Goal: Transaction & Acquisition: Purchase product/service

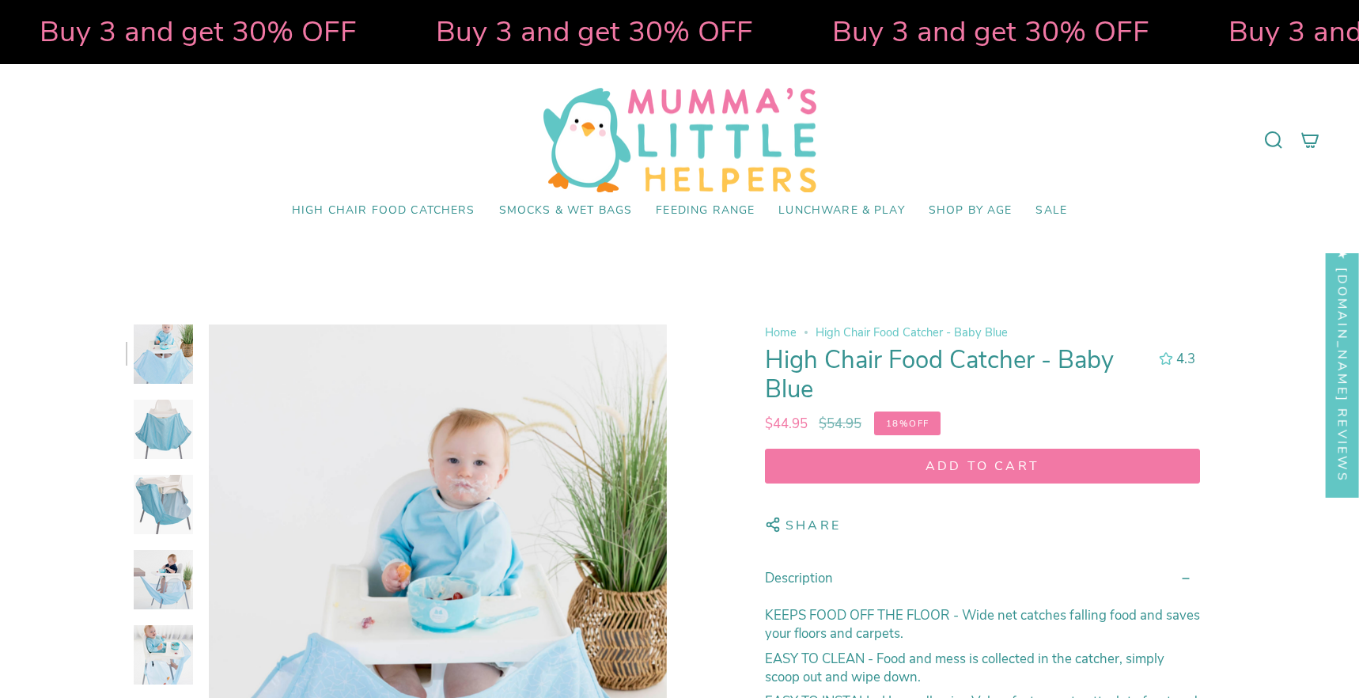
select select "pictures-first"
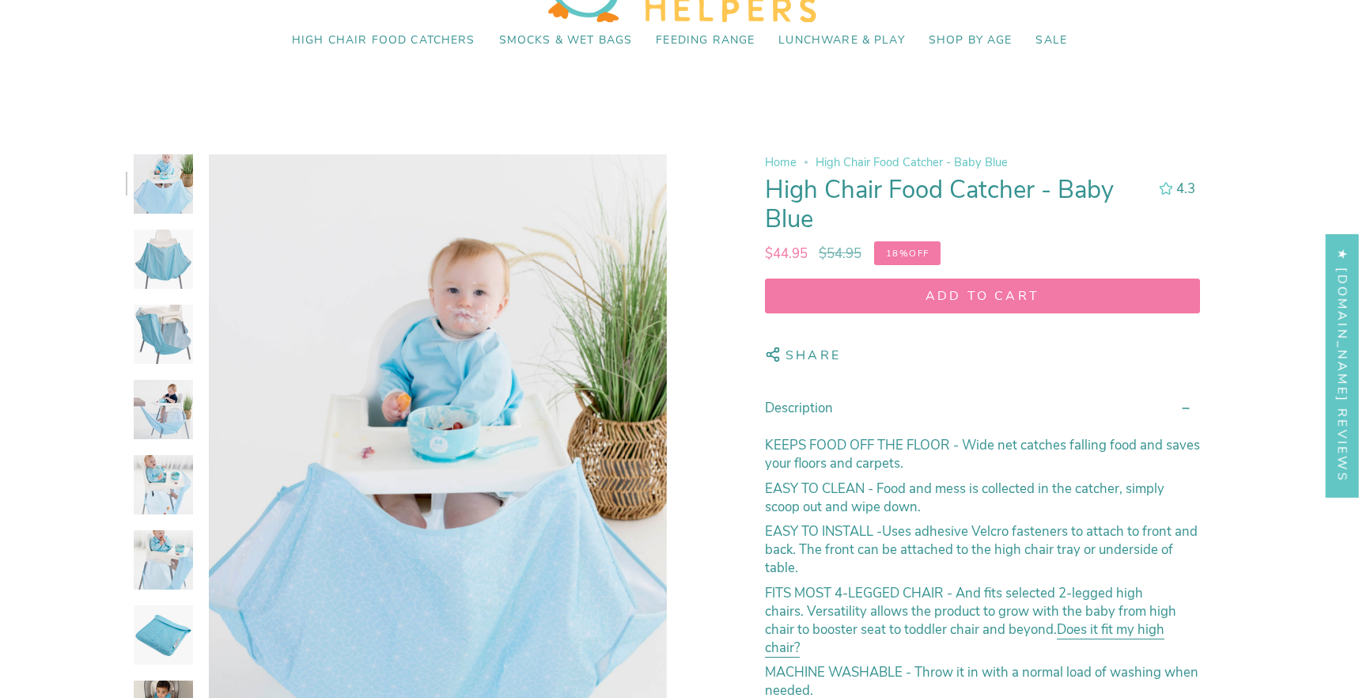
scroll to position [170, 0]
click at [422, 460] on figure at bounding box center [438, 497] width 458 height 687
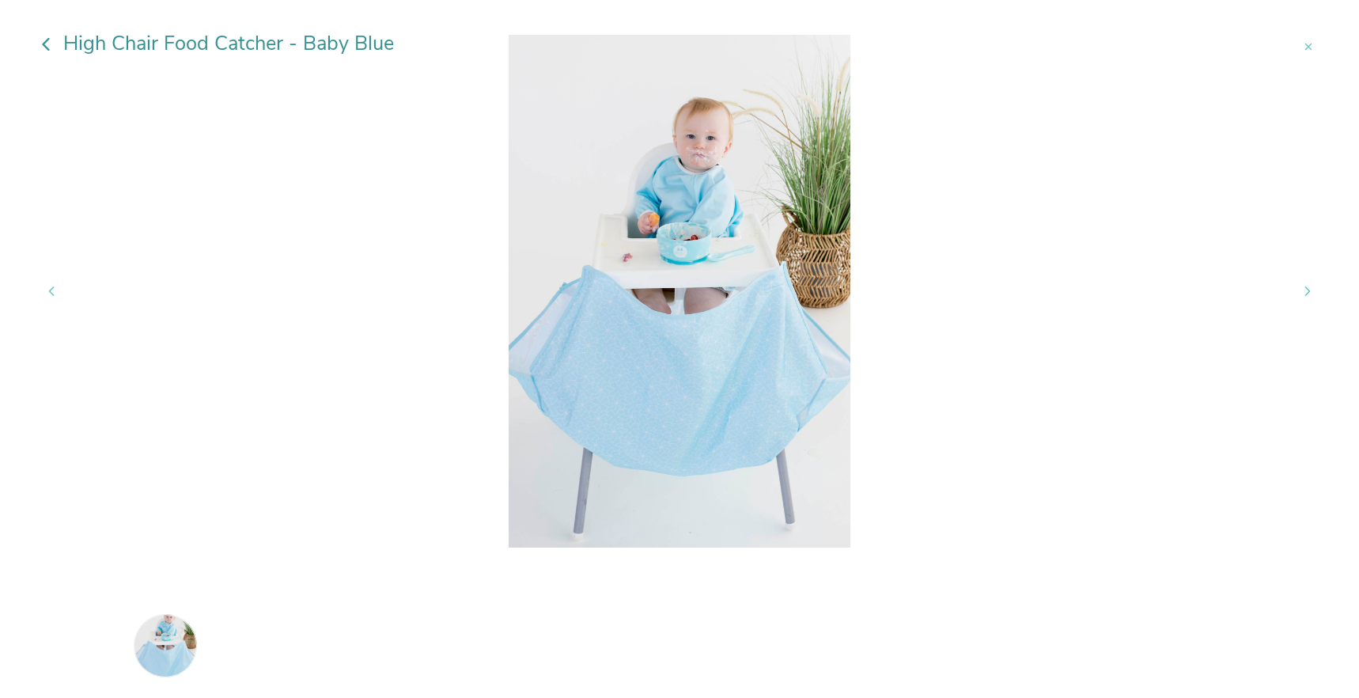
click at [655, 645] on img at bounding box center [640, 646] width 70 height 70
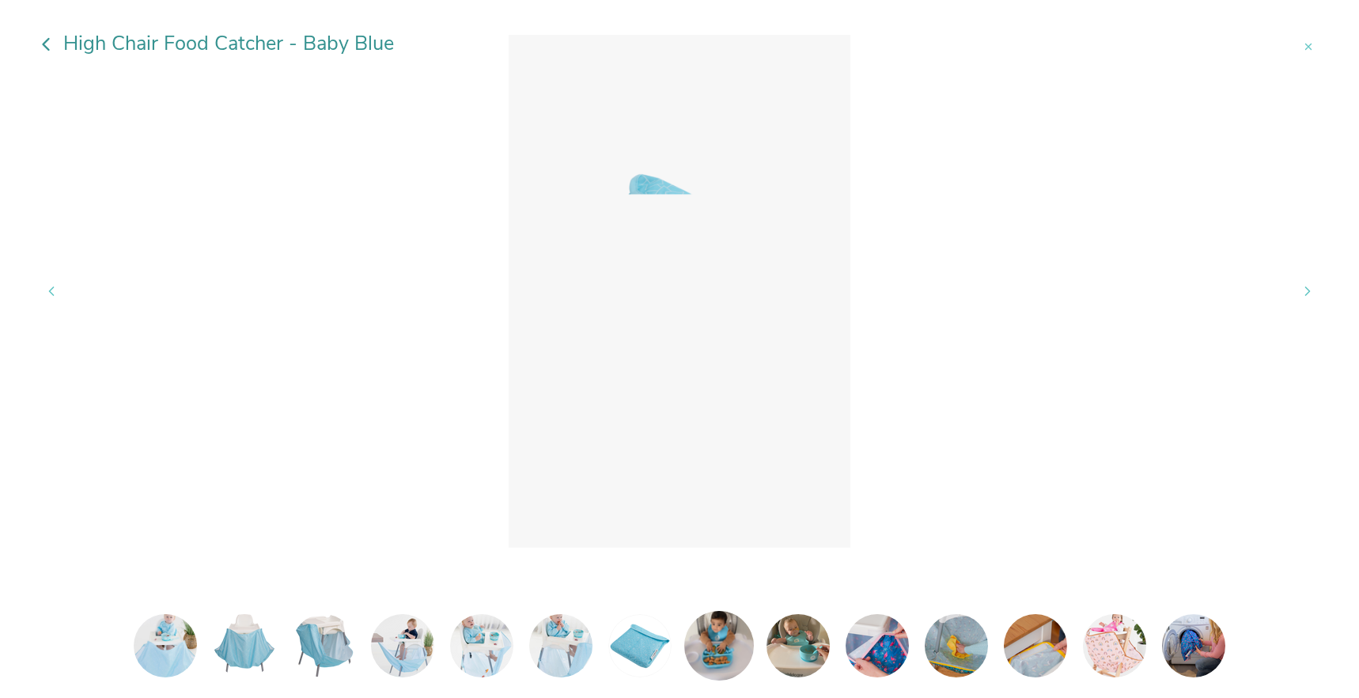
click at [715, 631] on img at bounding box center [719, 646] width 70 height 70
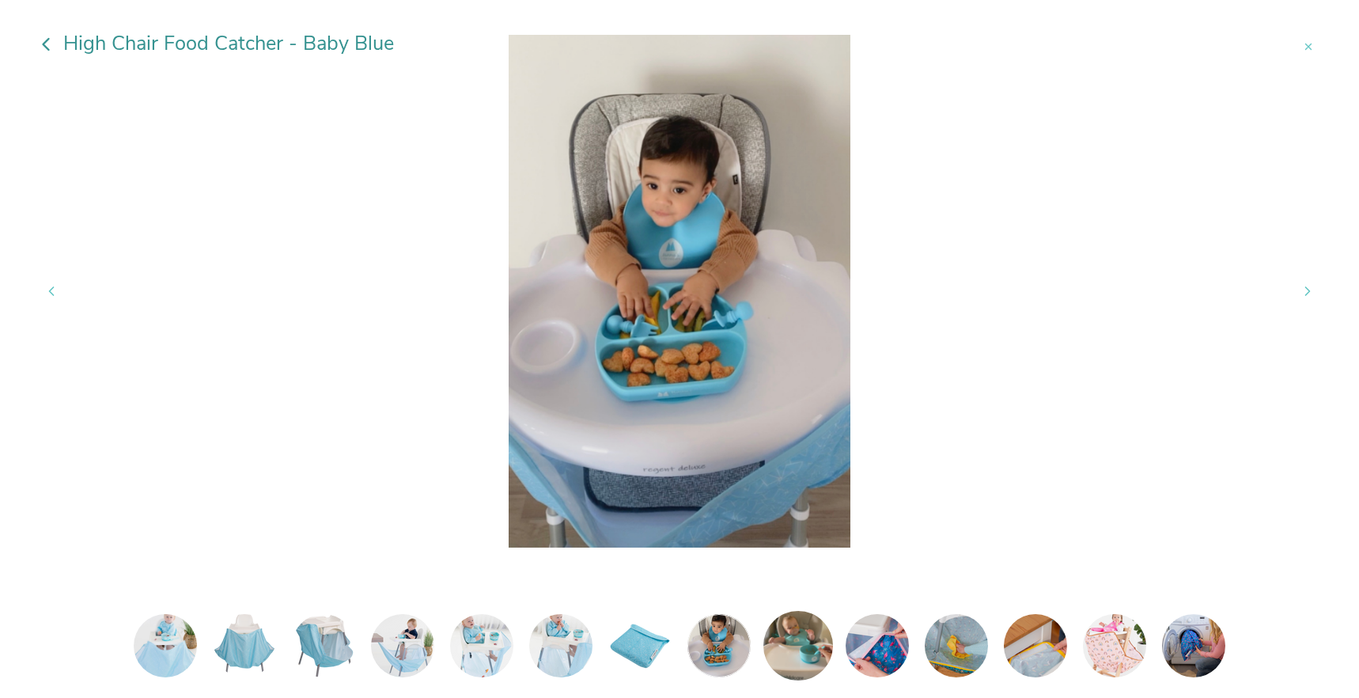
click at [780, 639] on img at bounding box center [798, 646] width 70 height 70
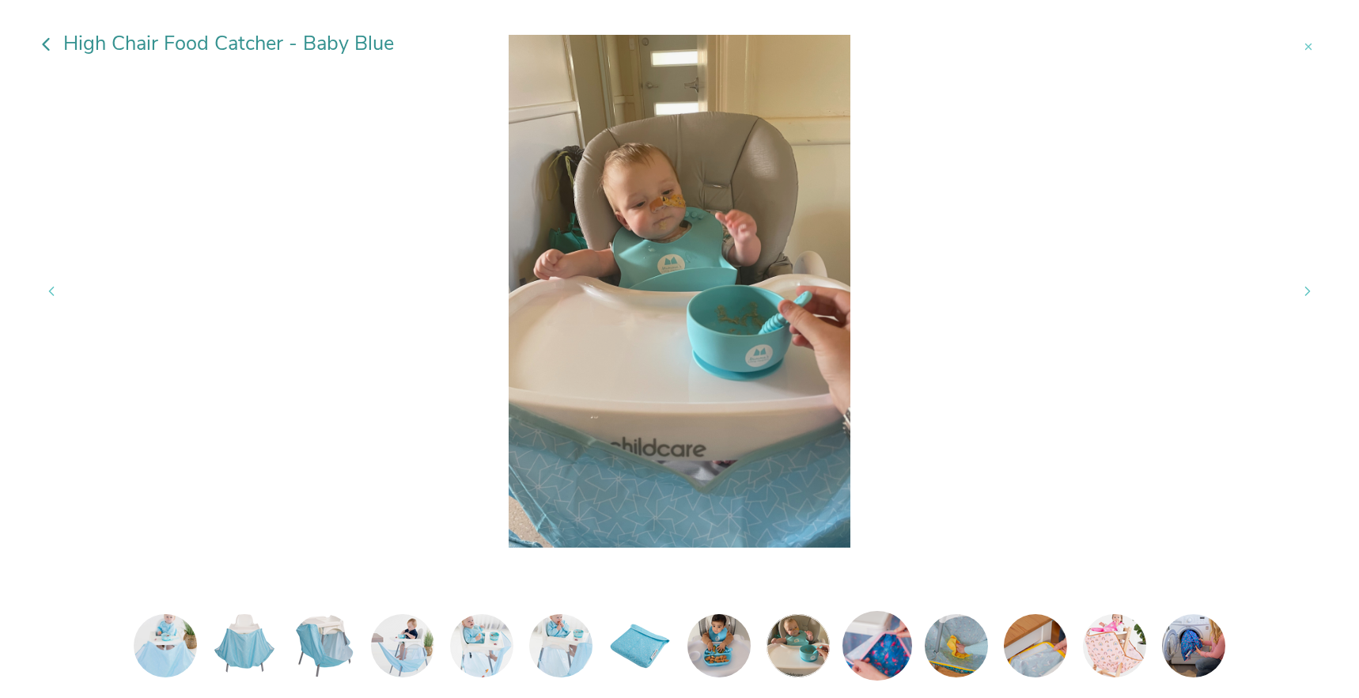
click at [856, 637] on img at bounding box center [877, 646] width 70 height 70
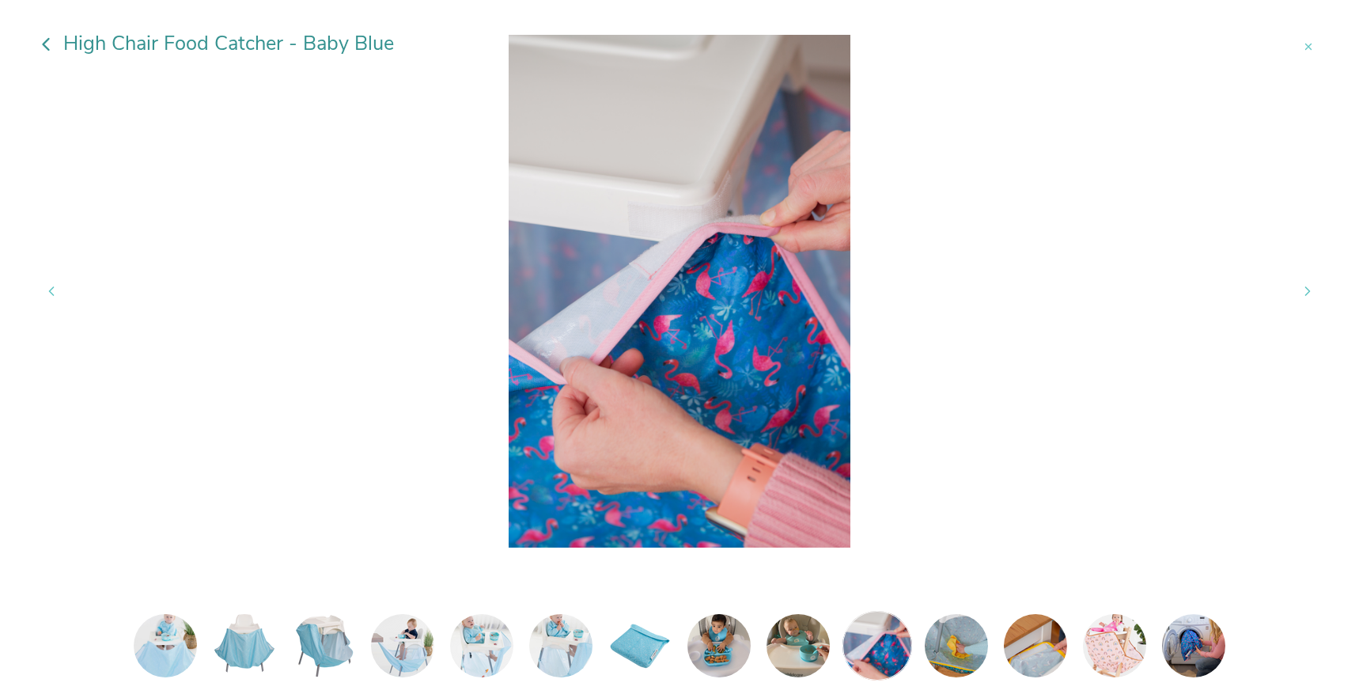
click at [883, 631] on img at bounding box center [877, 646] width 70 height 70
click at [958, 641] on img at bounding box center [956, 646] width 70 height 70
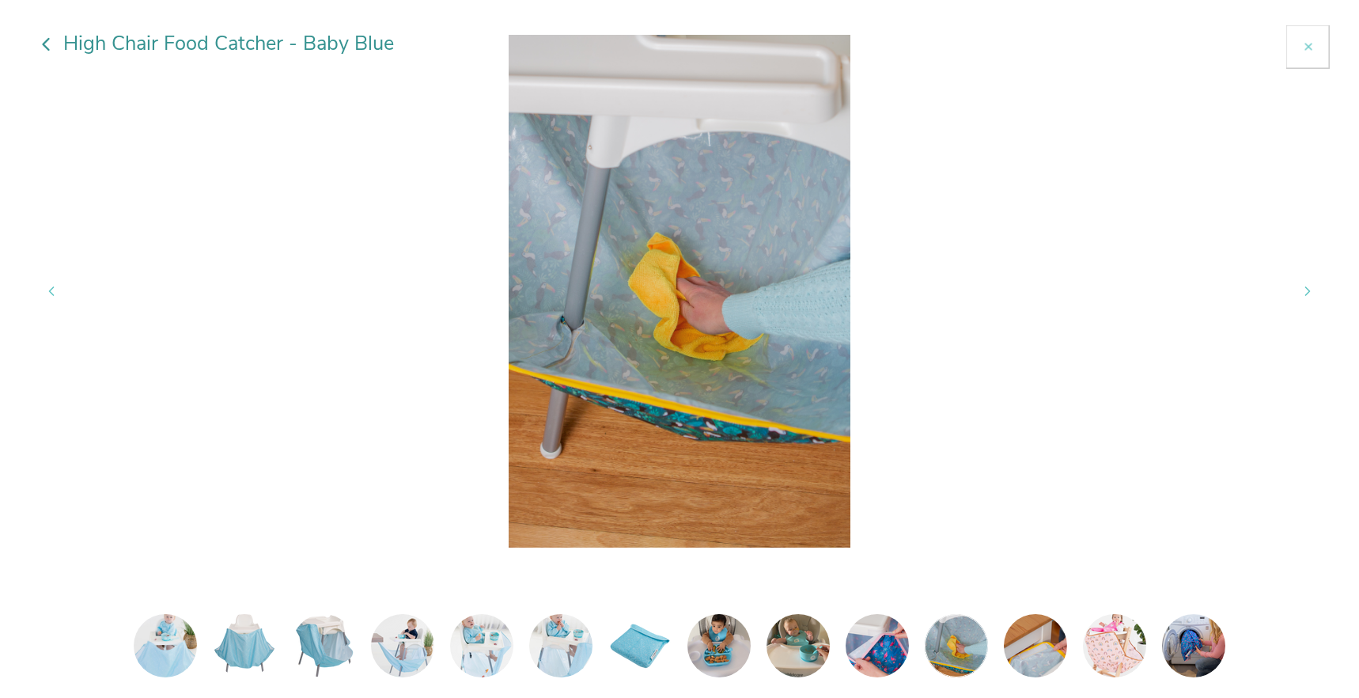
click at [1308, 51] on button at bounding box center [1308, 47] width 44 height 44
